Goal: Register for event/course

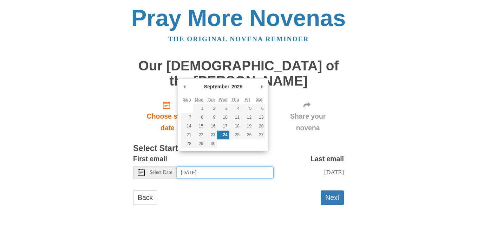
click at [213, 166] on input "Wednesday, September 24th" at bounding box center [225, 172] width 97 height 12
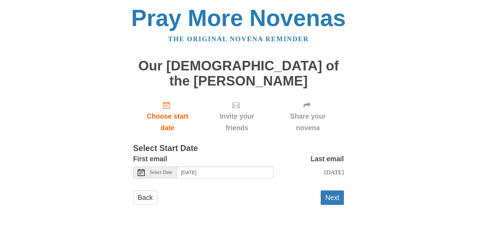
click at [152, 170] on span "Select Date" at bounding box center [161, 172] width 22 height 5
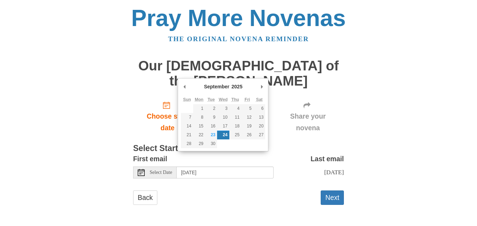
click at [227, 197] on main "Our Lady of the Rosary Novena Choose start date Invite your friends Share your …" at bounding box center [238, 135] width 211 height 167
click at [255, 166] on input "Wednesday, September 24th" at bounding box center [225, 172] width 97 height 12
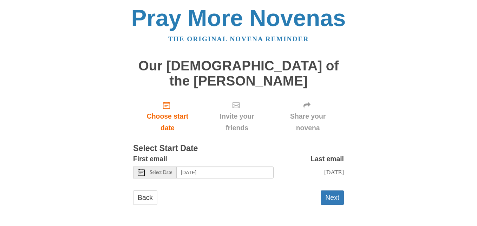
click at [240, 190] on div "Back Next" at bounding box center [238, 200] width 211 height 21
click at [335, 190] on button "Next" at bounding box center [332, 197] width 23 height 14
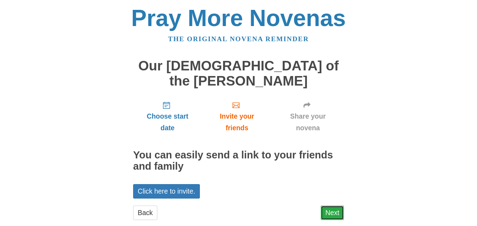
click at [336, 205] on link "Next" at bounding box center [332, 212] width 23 height 14
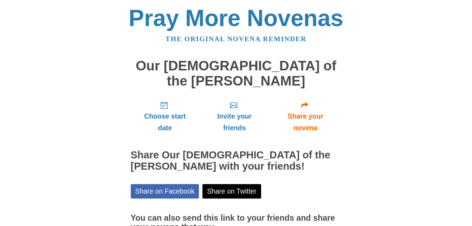
scroll to position [57, 0]
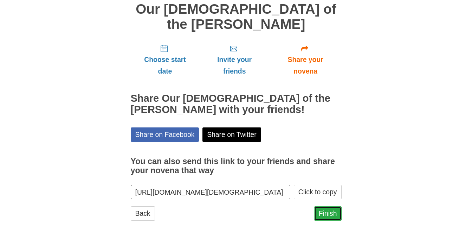
click at [327, 206] on link "Finish" at bounding box center [327, 213] width 27 height 14
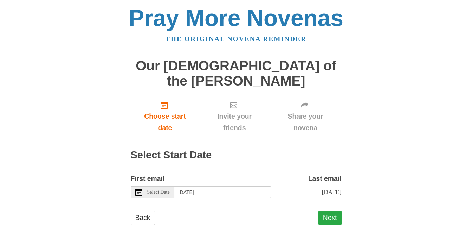
click at [337, 210] on button "Next" at bounding box center [329, 217] width 23 height 14
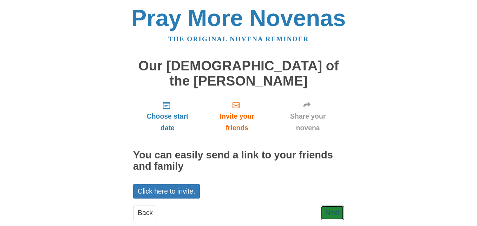
click at [337, 205] on link "Next" at bounding box center [332, 212] width 23 height 14
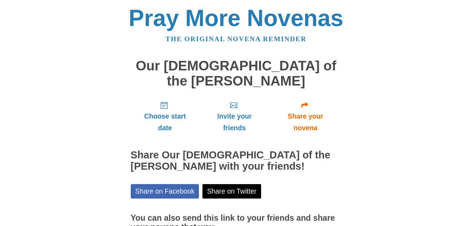
scroll to position [57, 0]
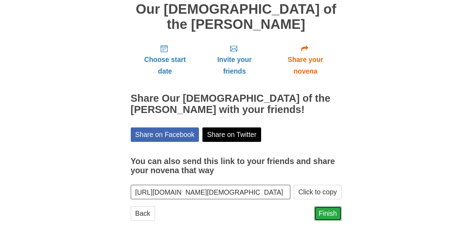
click at [322, 206] on link "Finish" at bounding box center [327, 213] width 27 height 14
